Goal: Transaction & Acquisition: Download file/media

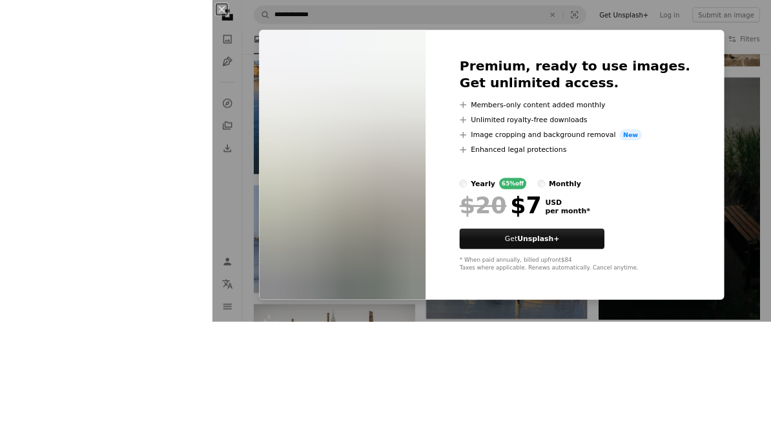
scroll to position [9098, 0]
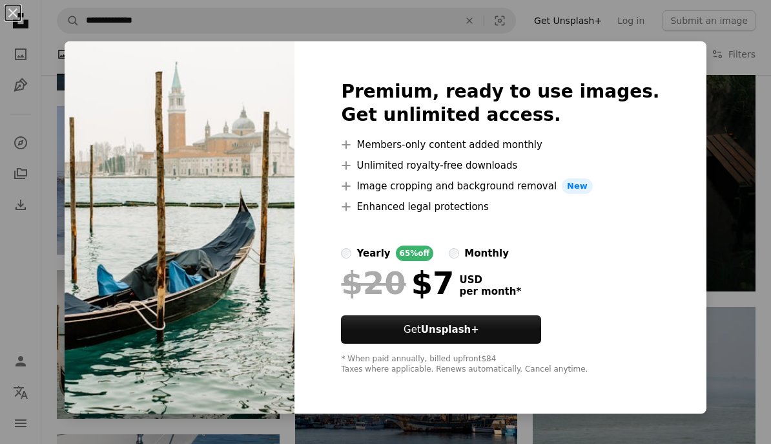
click at [751, 172] on div "An X shape Premium, ready to use images. Get unlimited access. A plus sign Memb…" at bounding box center [385, 222] width 771 height 444
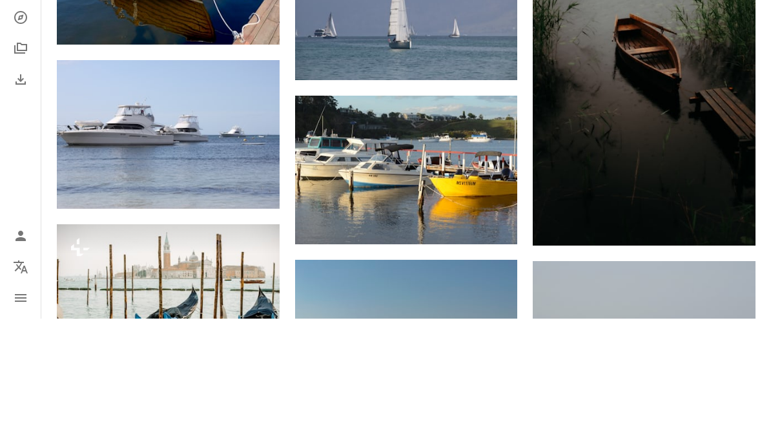
scroll to position [9175, 0]
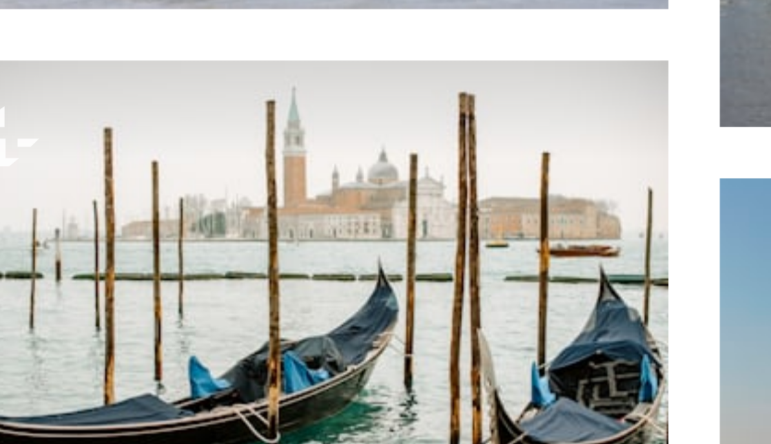
click at [194, 307] on button "A lock Download" at bounding box center [230, 317] width 72 height 21
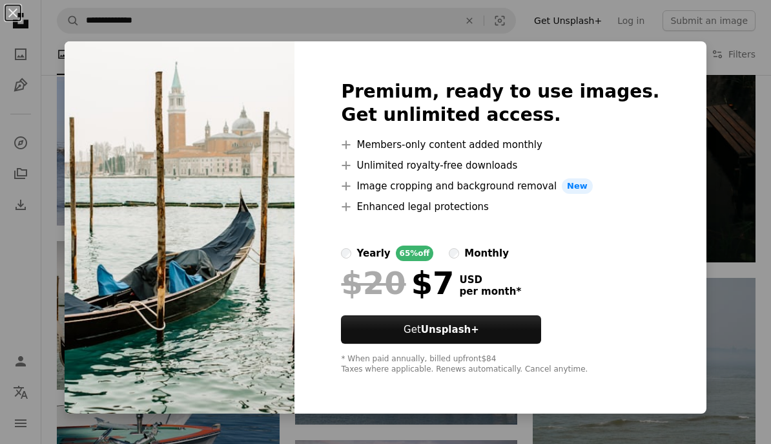
scroll to position [9120, 0]
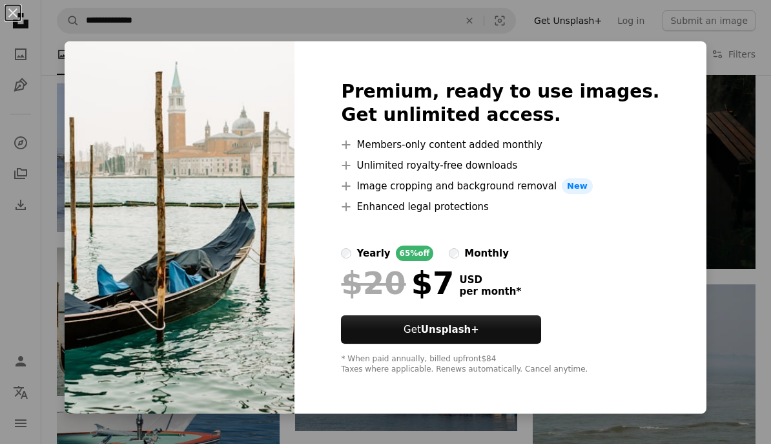
click at [756, 181] on div "An X shape Premium, ready to use images. Get unlimited access. A plus sign Memb…" at bounding box center [385, 222] width 771 height 444
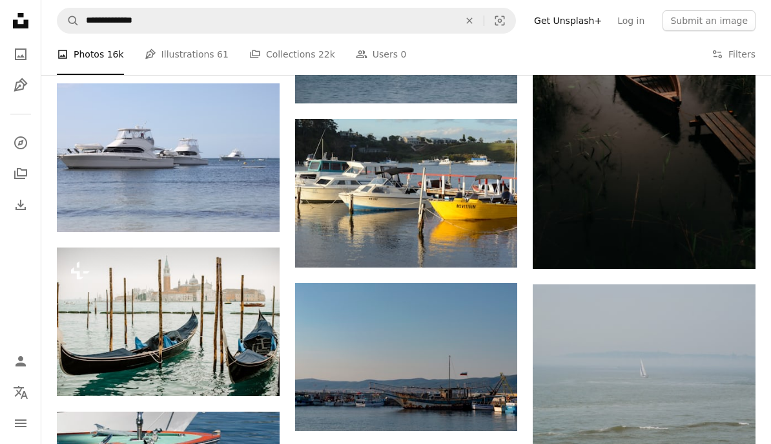
scroll to position [9180, 0]
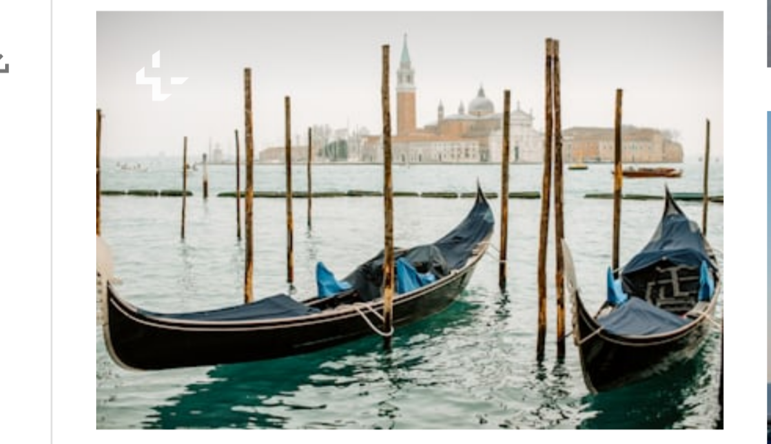
click at [240, 188] on img at bounding box center [168, 262] width 223 height 149
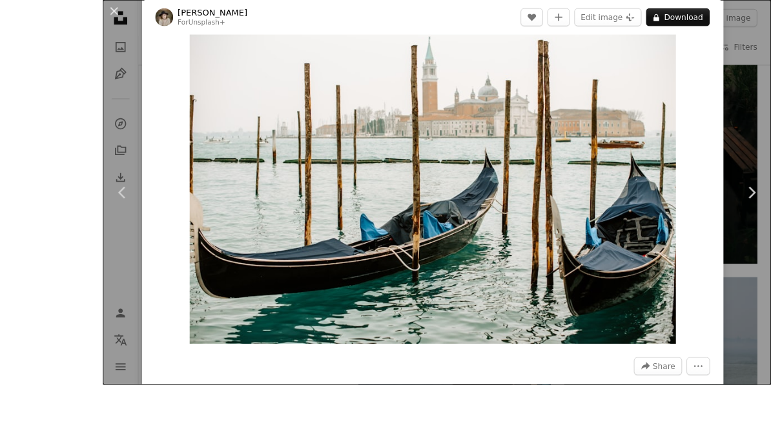
scroll to position [9122, 0]
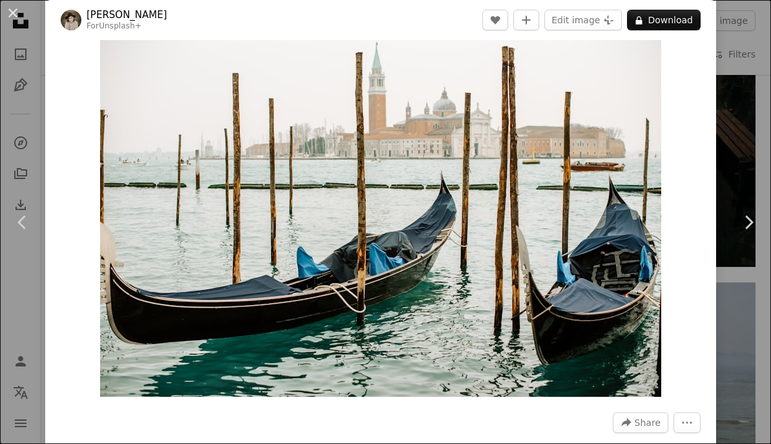
click at [7, 14] on button "An X shape" at bounding box center [13, 13] width 16 height 16
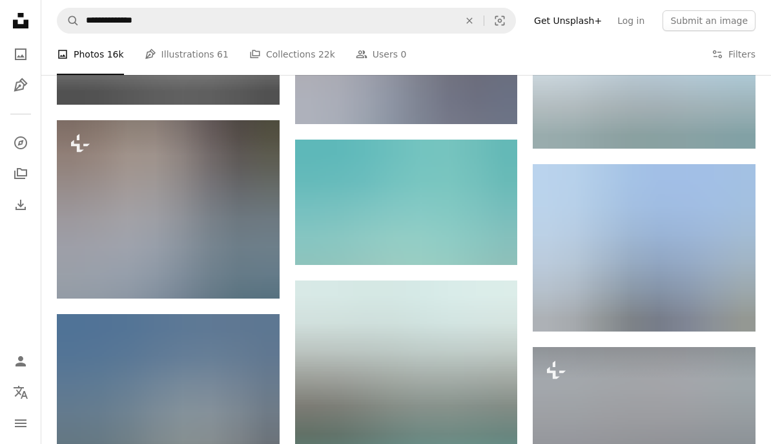
scroll to position [29994, 0]
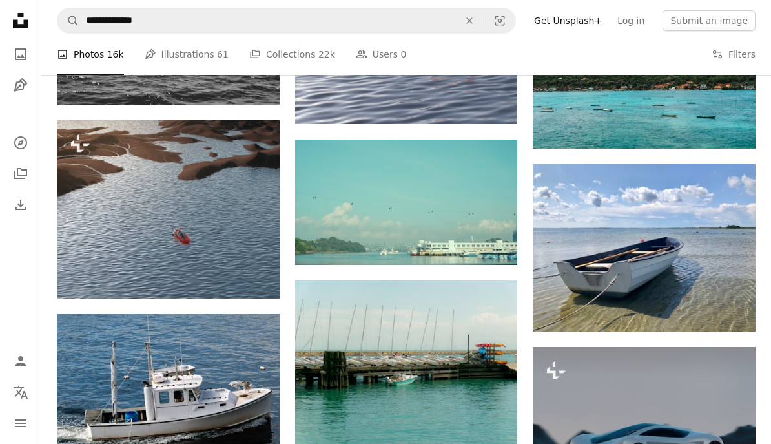
click at [735, 299] on link "Arrow pointing down" at bounding box center [730, 308] width 26 height 21
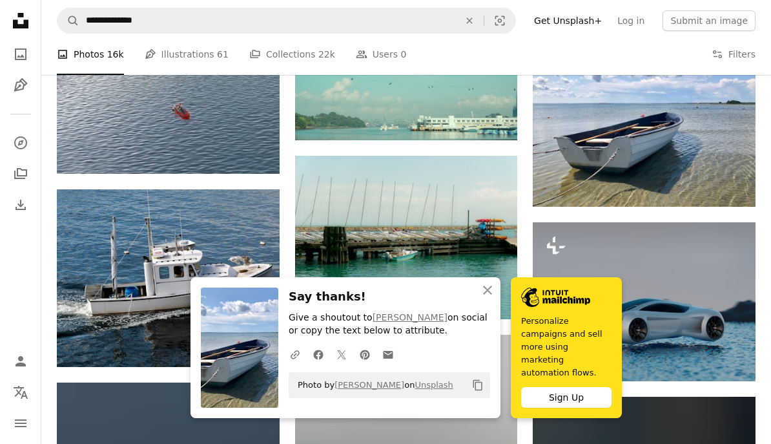
scroll to position [30127, 0]
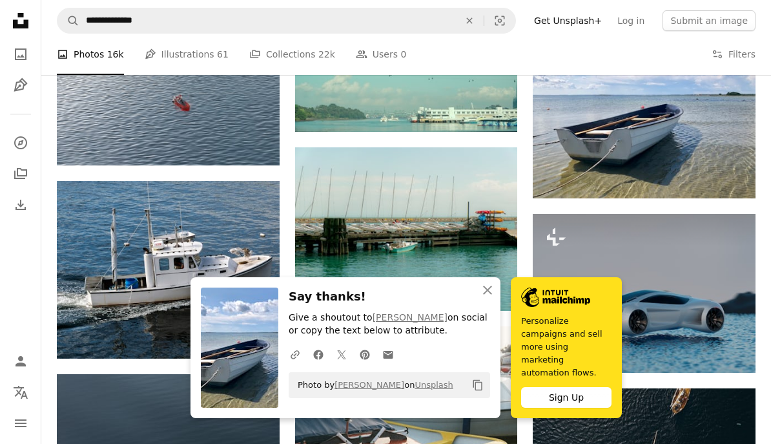
click at [192, 271] on img at bounding box center [168, 270] width 223 height 178
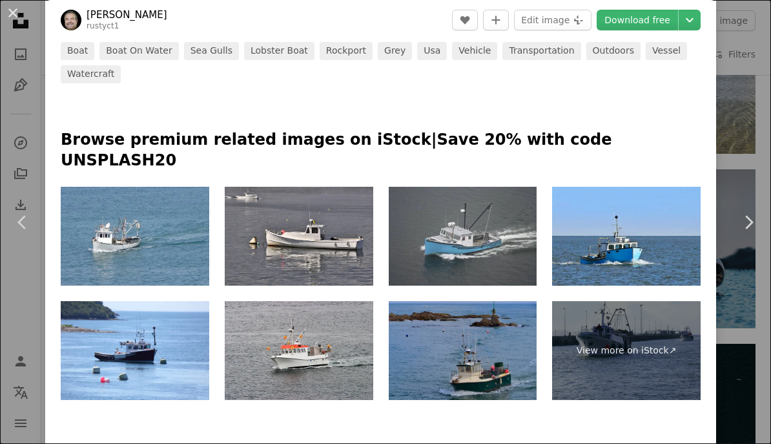
scroll to position [579, 0]
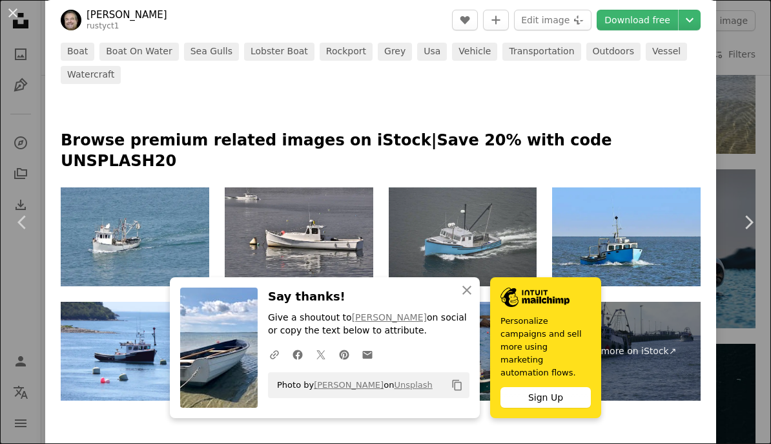
click at [7, 10] on button "An X shape" at bounding box center [13, 13] width 16 height 16
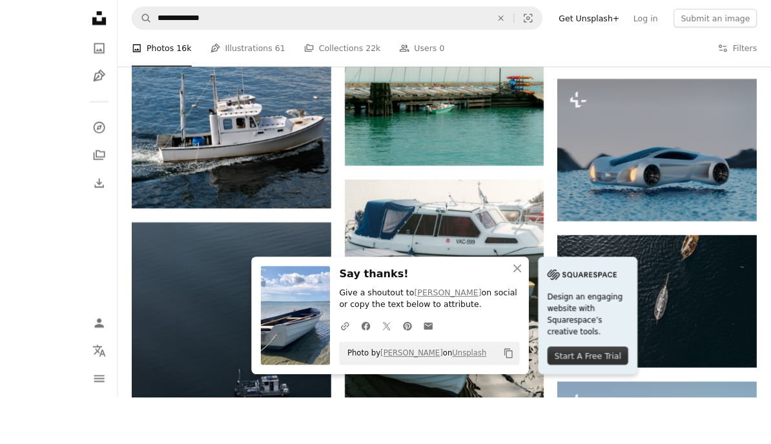
scroll to position [30321, 0]
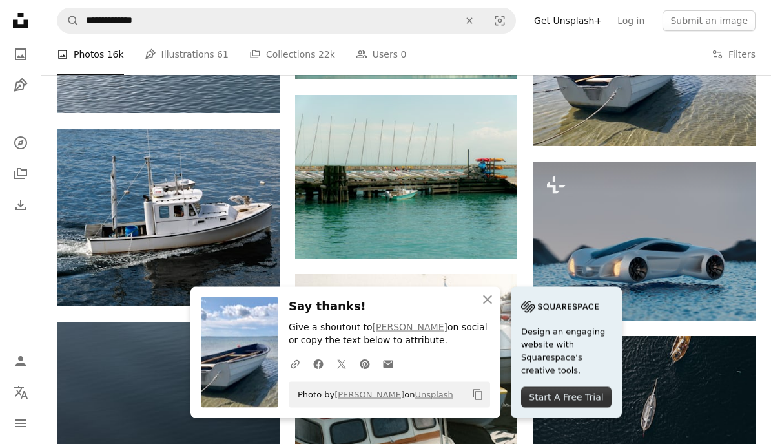
click at [493, 302] on icon "An X shape" at bounding box center [488, 300] width 16 height 16
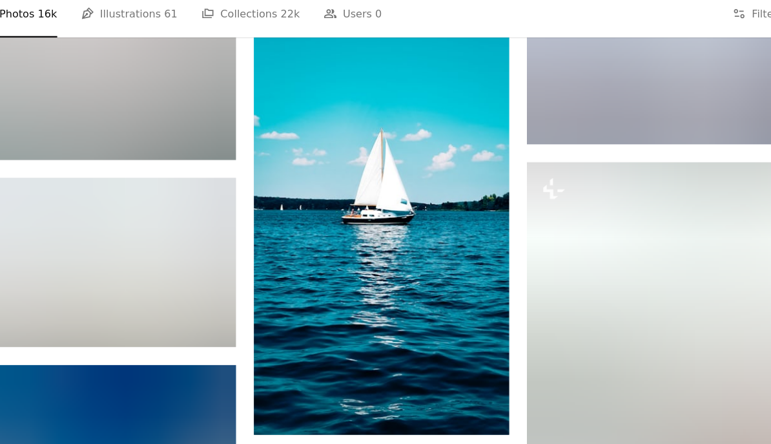
scroll to position [40238, 0]
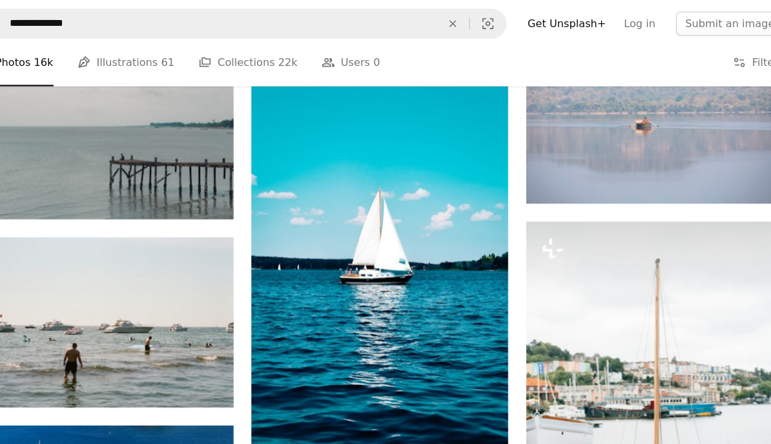
click at [479, 395] on link "Arrow pointing down" at bounding box center [492, 405] width 26 height 21
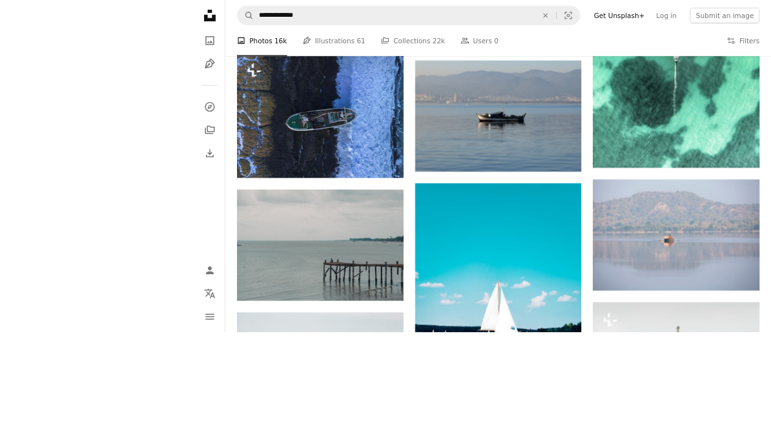
scroll to position [40193, 0]
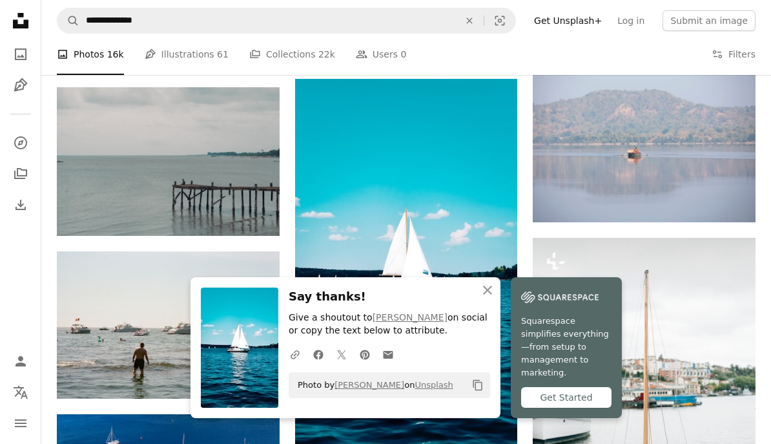
click at [500, 303] on button "An X shape Close" at bounding box center [488, 290] width 26 height 26
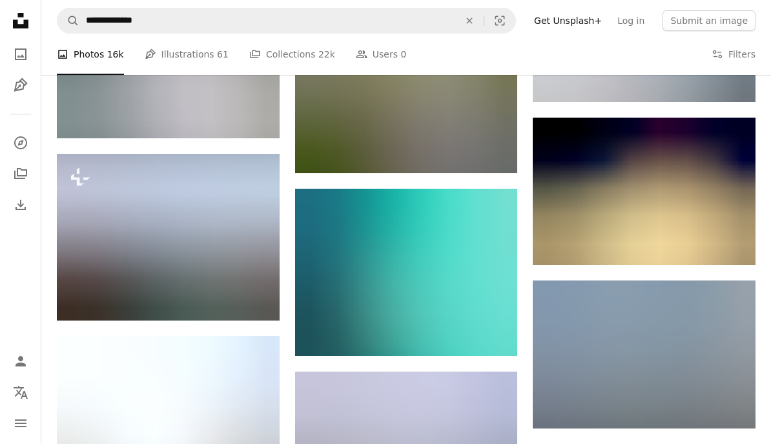
scroll to position [62183, 0]
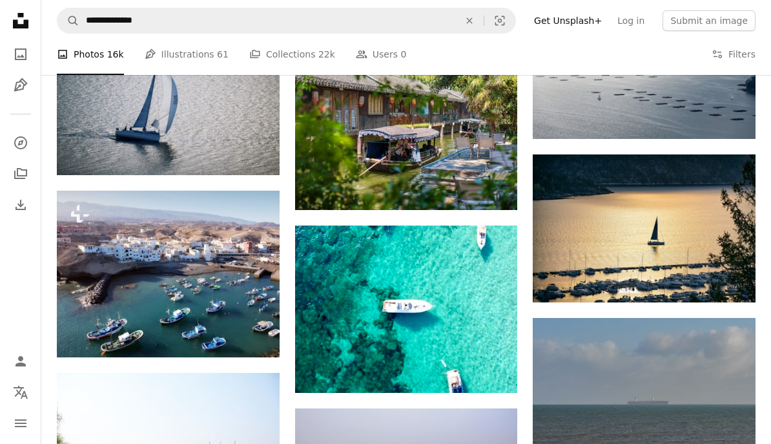
click at [484, 21] on icon "An X shape" at bounding box center [469, 21] width 28 height 10
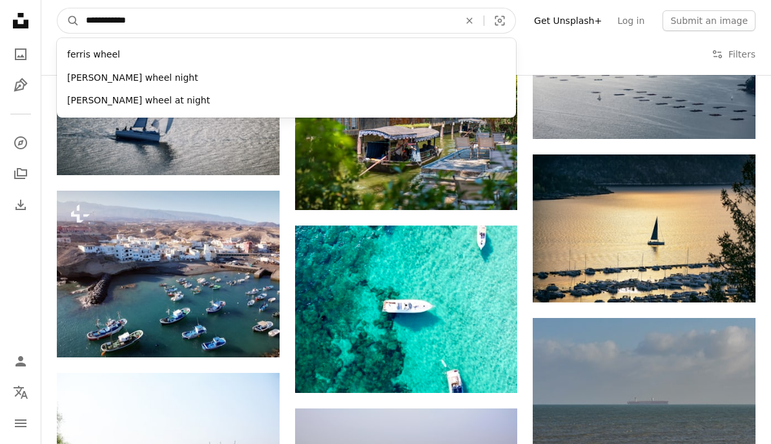
type input "**********"
click at [68, 21] on button "A magnifying glass" at bounding box center [68, 20] width 22 height 25
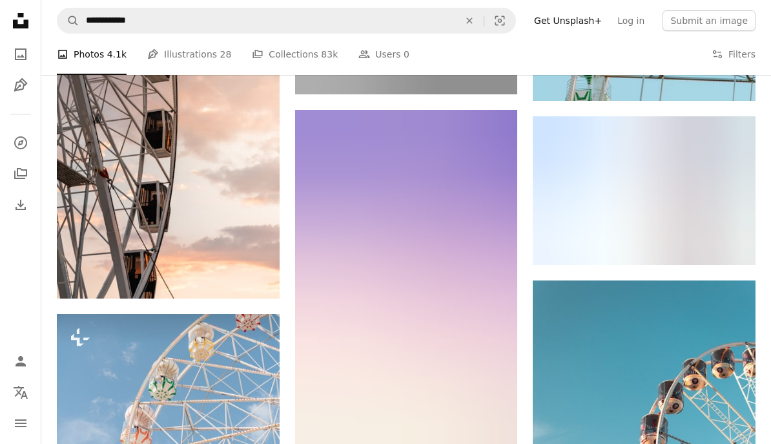
scroll to position [6615, 0]
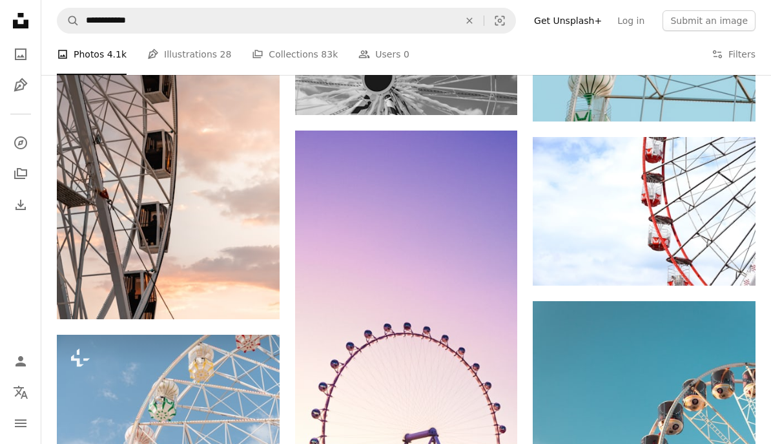
click at [484, 10] on button "An X shape" at bounding box center [469, 20] width 28 height 25
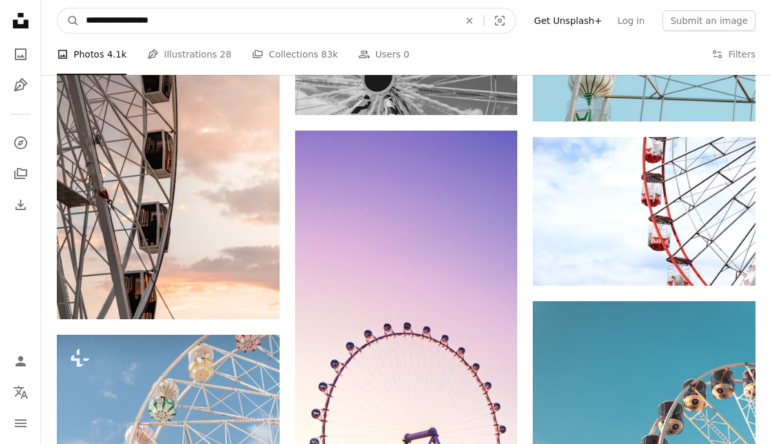
type input "**********"
click at [68, 21] on button "A magnifying glass" at bounding box center [68, 20] width 22 height 25
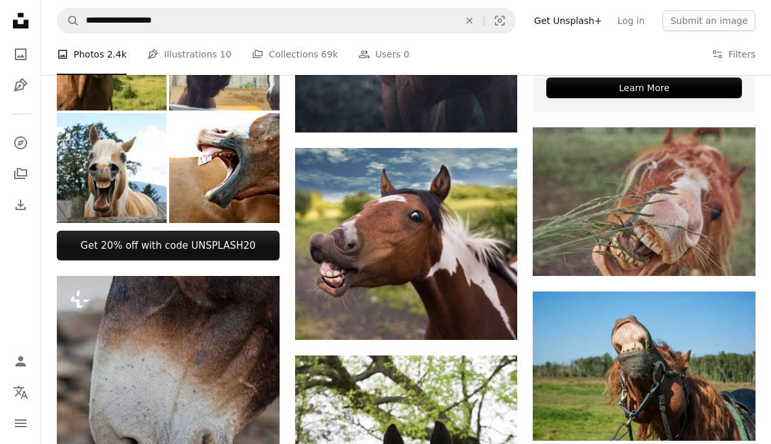
scroll to position [367, 0]
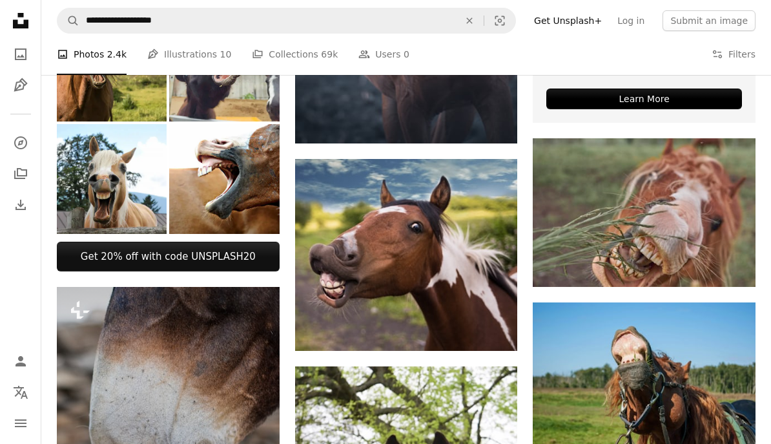
click at [440, 280] on img at bounding box center [406, 254] width 223 height 191
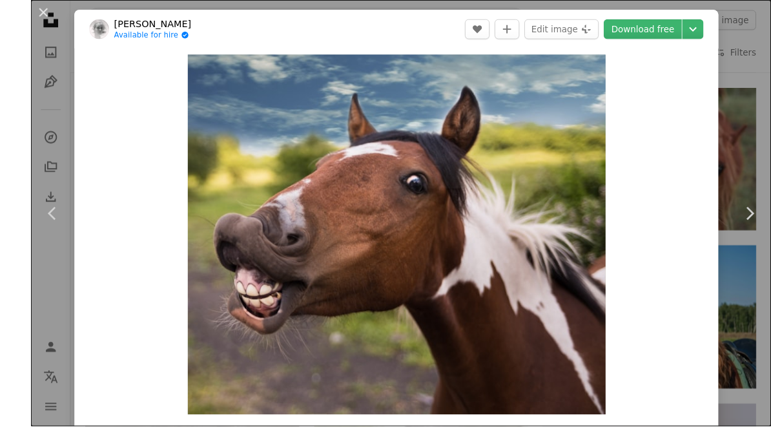
scroll to position [436, 0]
